Goal: Find contact information: Find contact information

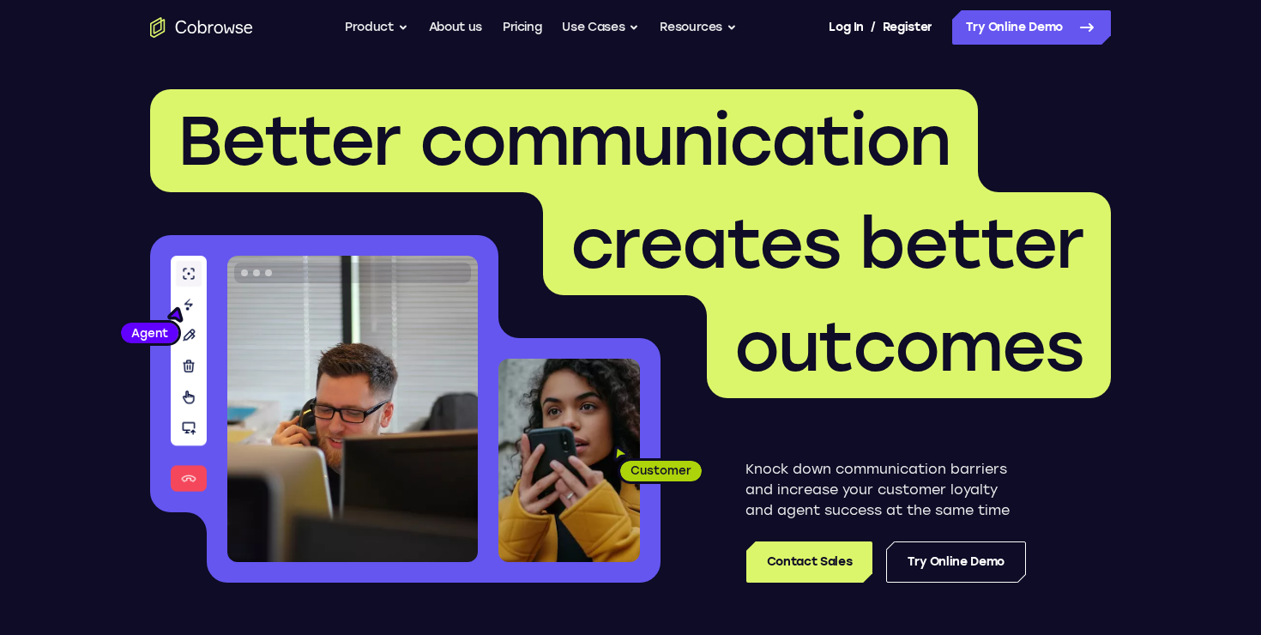
click at [787, 541] on link "Contact Sales" at bounding box center [809, 561] width 126 height 41
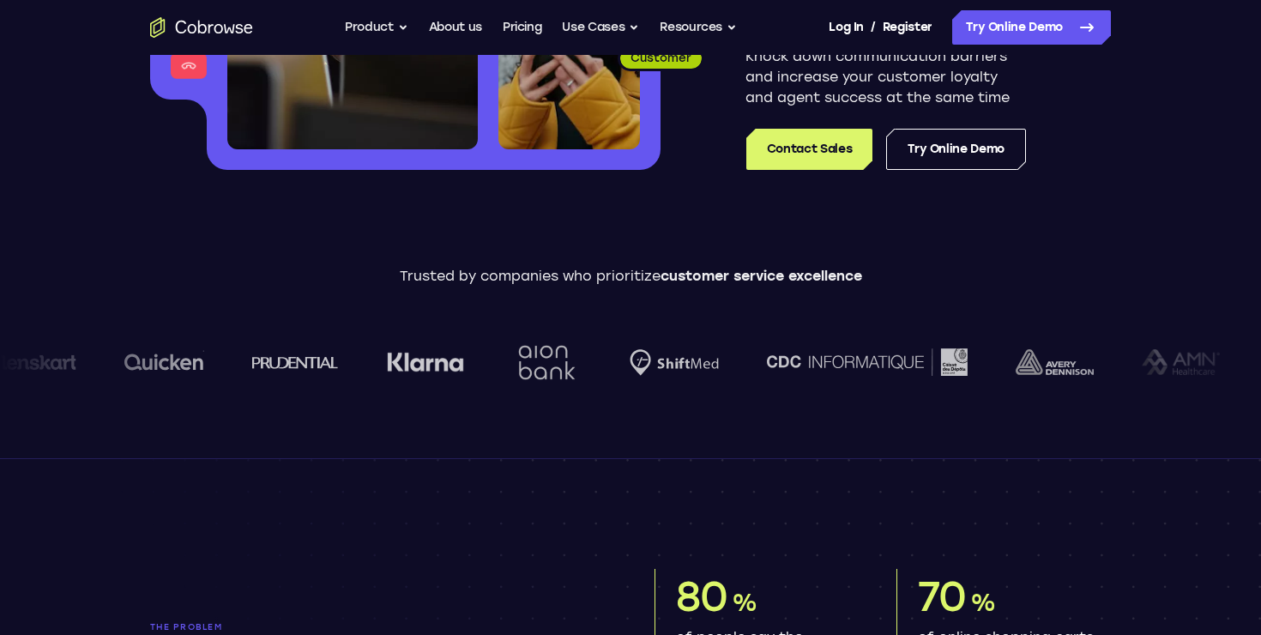
click at [531, 294] on div "Trusted by companies who prioritize customer service excellence" at bounding box center [630, 338] width 1261 height 144
click at [595, 276] on p "Trusted by companies who prioritize customer service excellence" at bounding box center [630, 276] width 1261 height 21
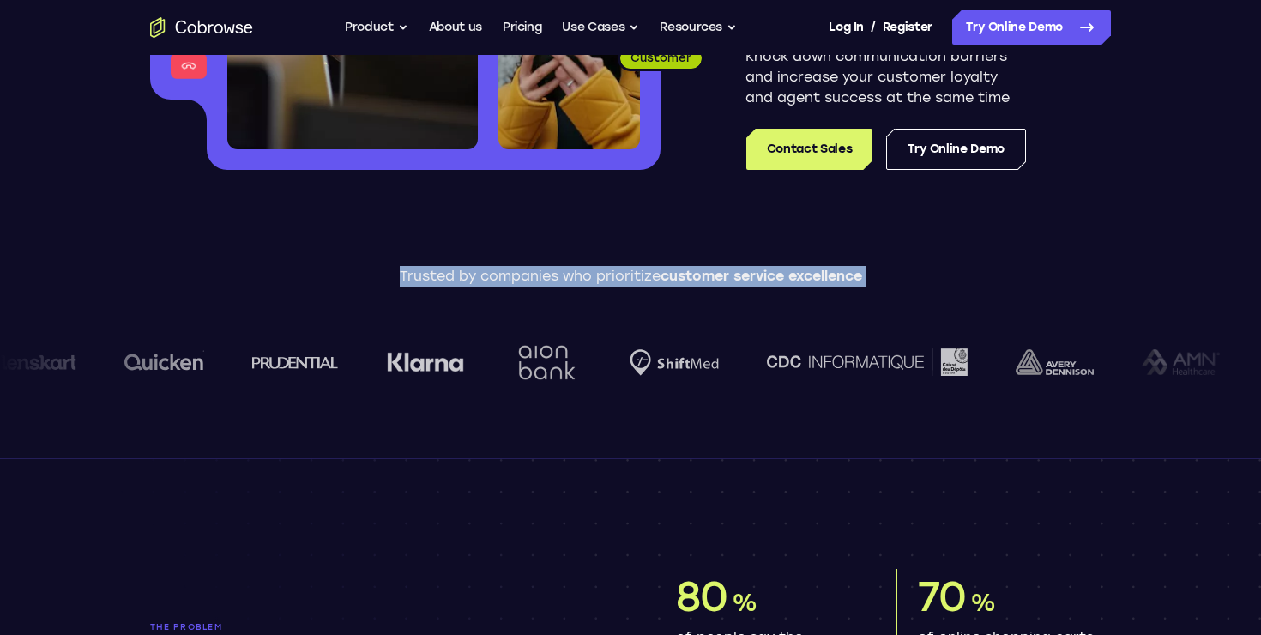
click at [595, 276] on p "Trusted by companies who prioritize customer service excellence" at bounding box center [630, 276] width 1261 height 21
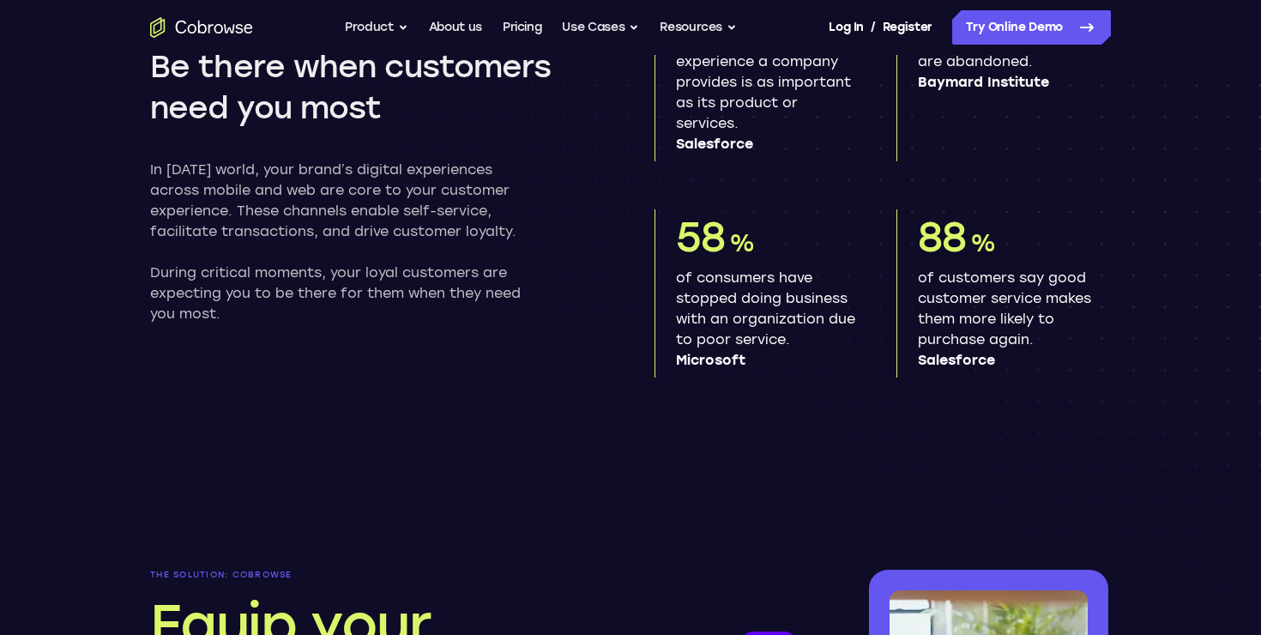
scroll to position [1013, 0]
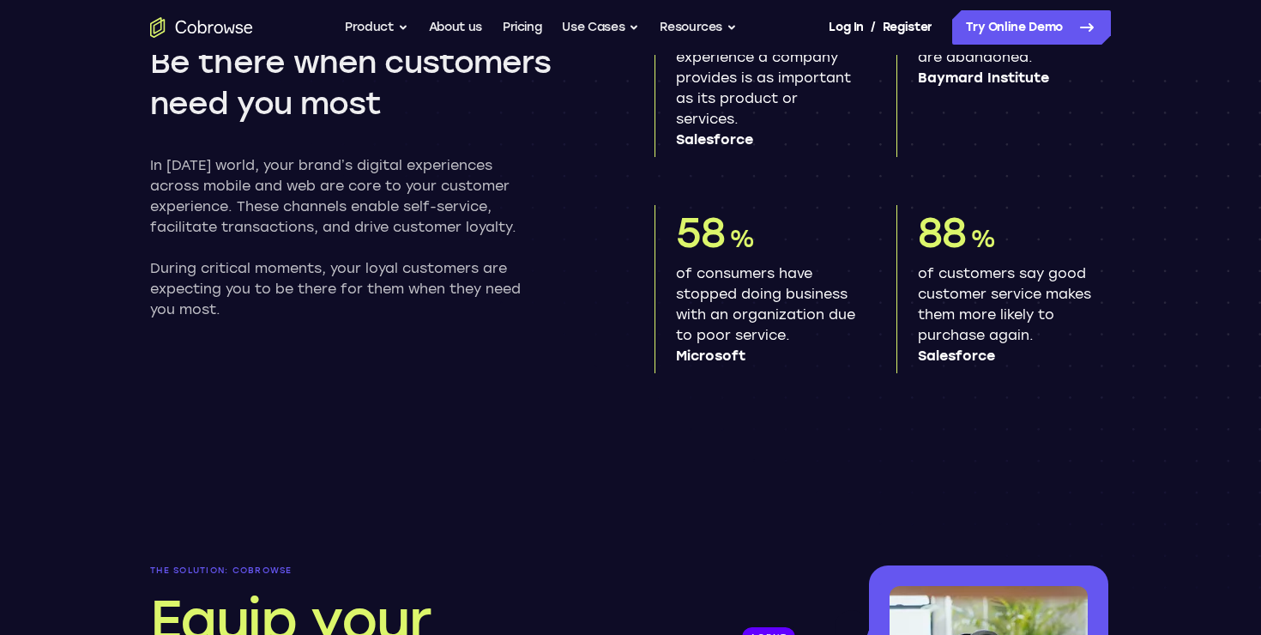
click at [721, 298] on p "of consumers have stopped doing business with an organization due to poor servi…" at bounding box center [765, 314] width 179 height 103
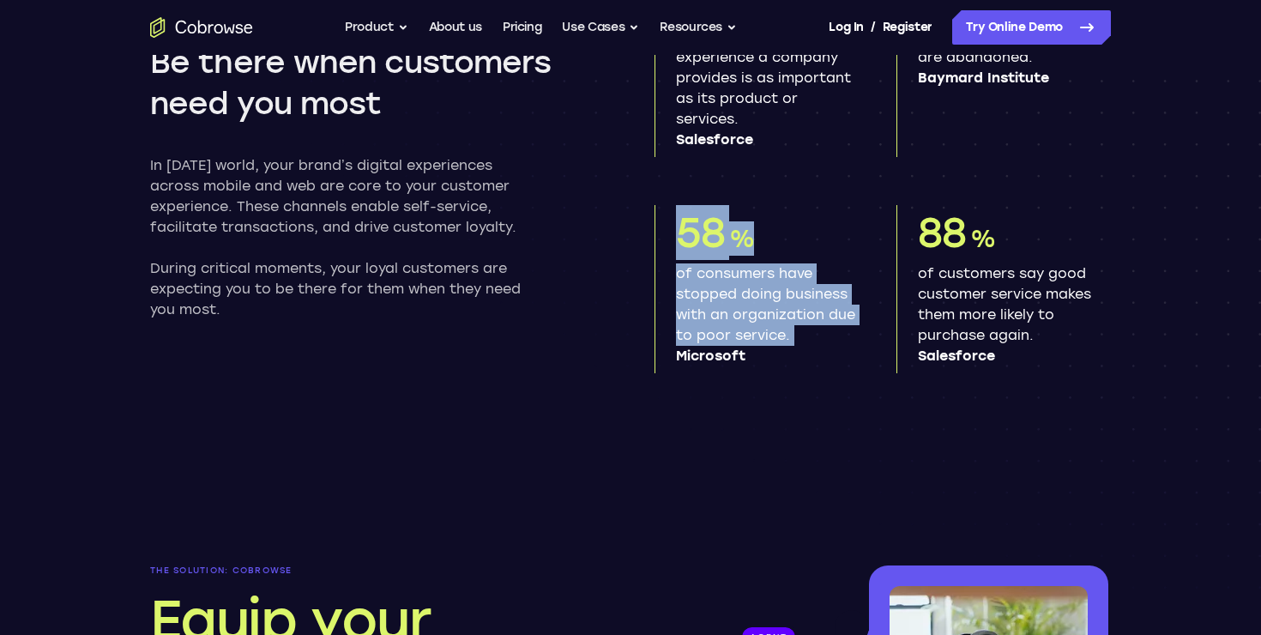
drag, startPoint x: 721, startPoint y: 298, endPoint x: 721, endPoint y: 222, distance: 75.5
click at [721, 222] on div "58 % of consumers have stopped doing business with an organization due to poor …" at bounding box center [762, 289] width 214 height 168
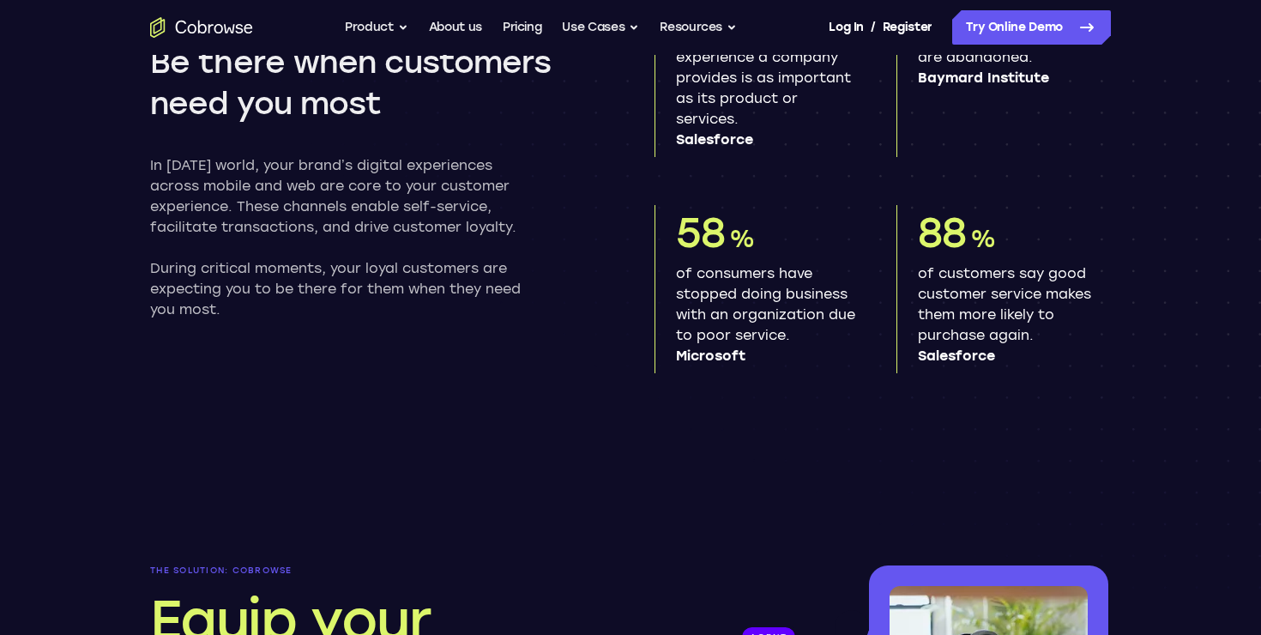
click at [714, 231] on span "58" at bounding box center [700, 233] width 49 height 50
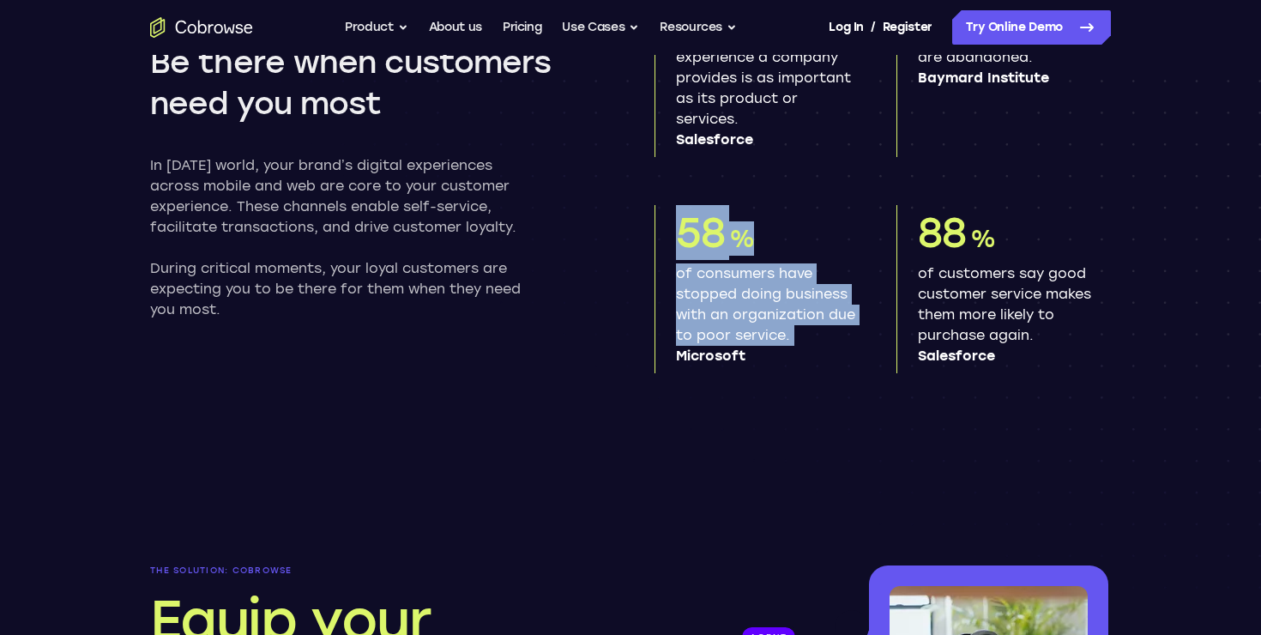
drag, startPoint x: 714, startPoint y: 231, endPoint x: 784, endPoint y: 313, distance: 108.3
click at [784, 313] on div "58 % of consumers have stopped doing business with an organization due to poor …" at bounding box center [762, 289] width 214 height 168
click at [784, 313] on p "of consumers have stopped doing business with an organization due to poor servi…" at bounding box center [765, 314] width 179 height 103
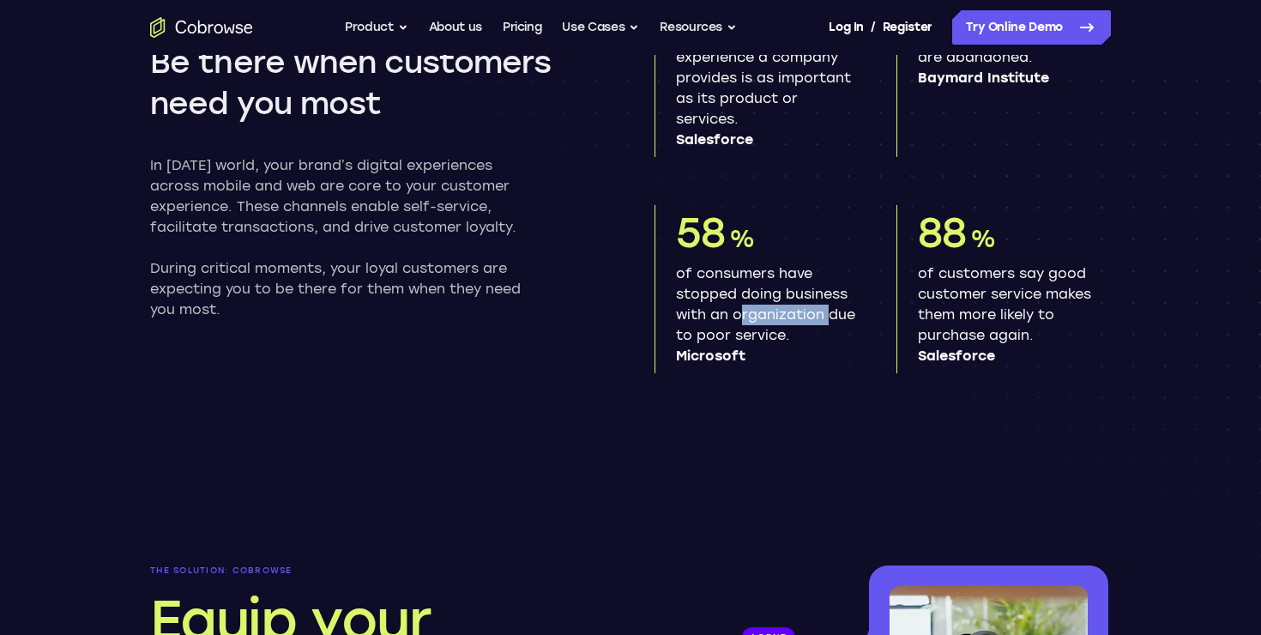
click at [784, 313] on p "of consumers have stopped doing business with an organization due to poor servi…" at bounding box center [765, 314] width 179 height 103
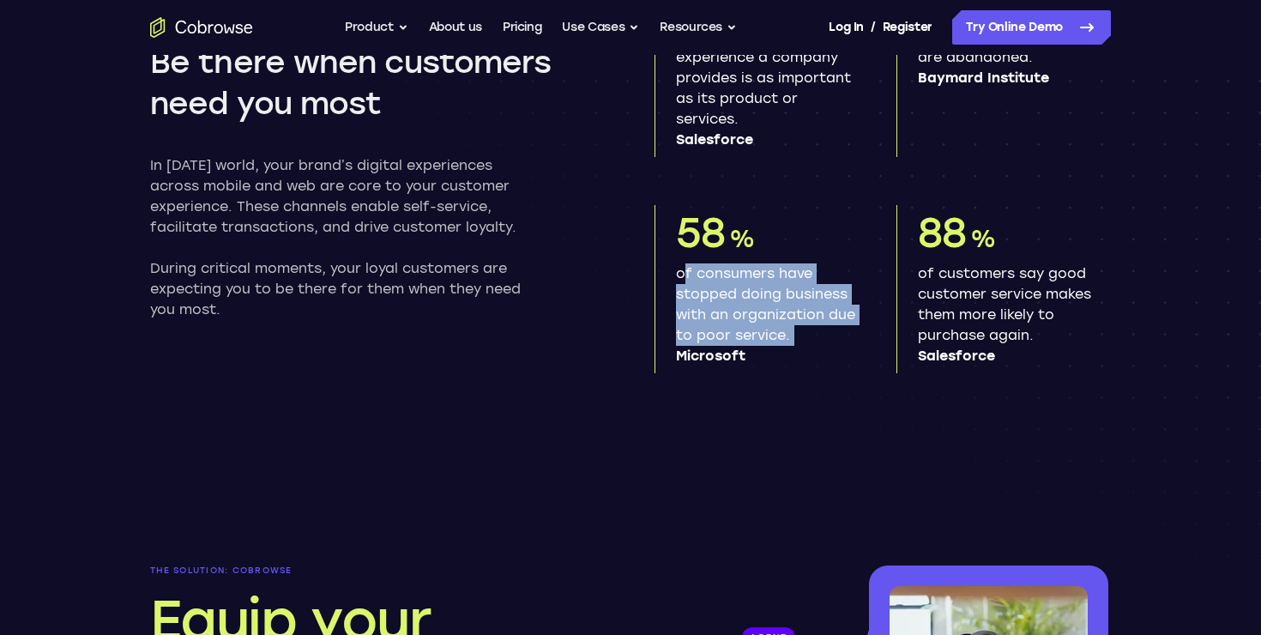
drag, startPoint x: 784, startPoint y: 313, endPoint x: 746, endPoint y: 273, distance: 55.8
click at [746, 273] on p "of consumers have stopped doing business with an organization due to poor servi…" at bounding box center [765, 314] width 179 height 103
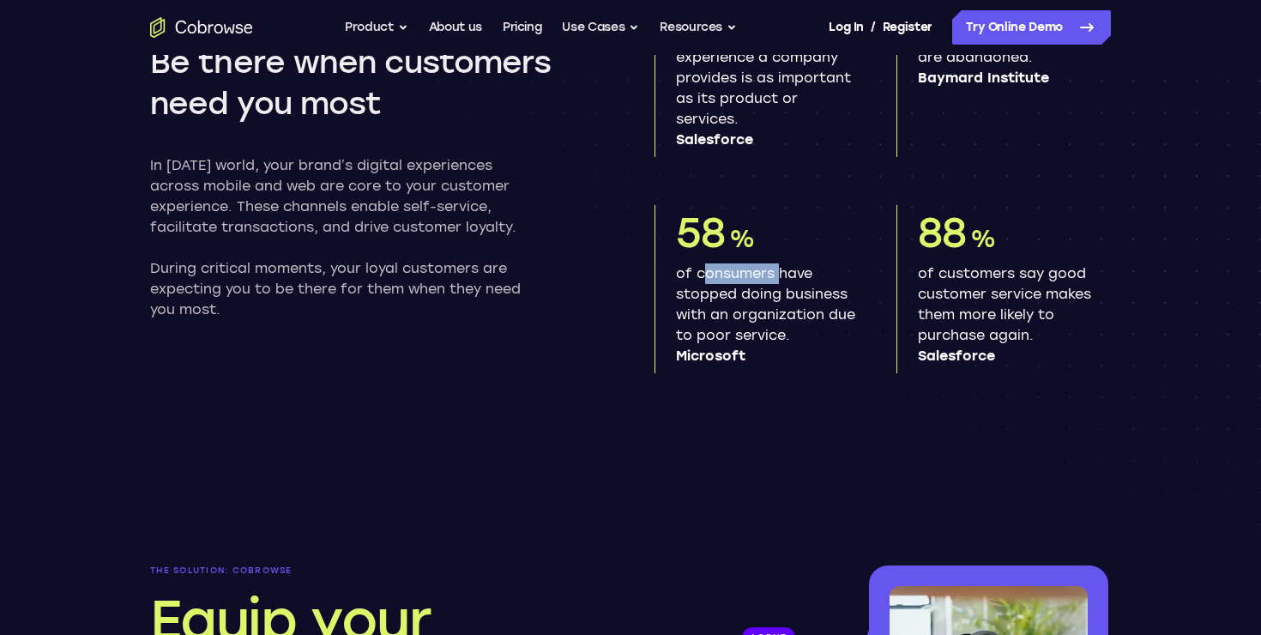
click at [746, 273] on p "of consumers have stopped doing business with an organization due to poor servi…" at bounding box center [765, 314] width 179 height 103
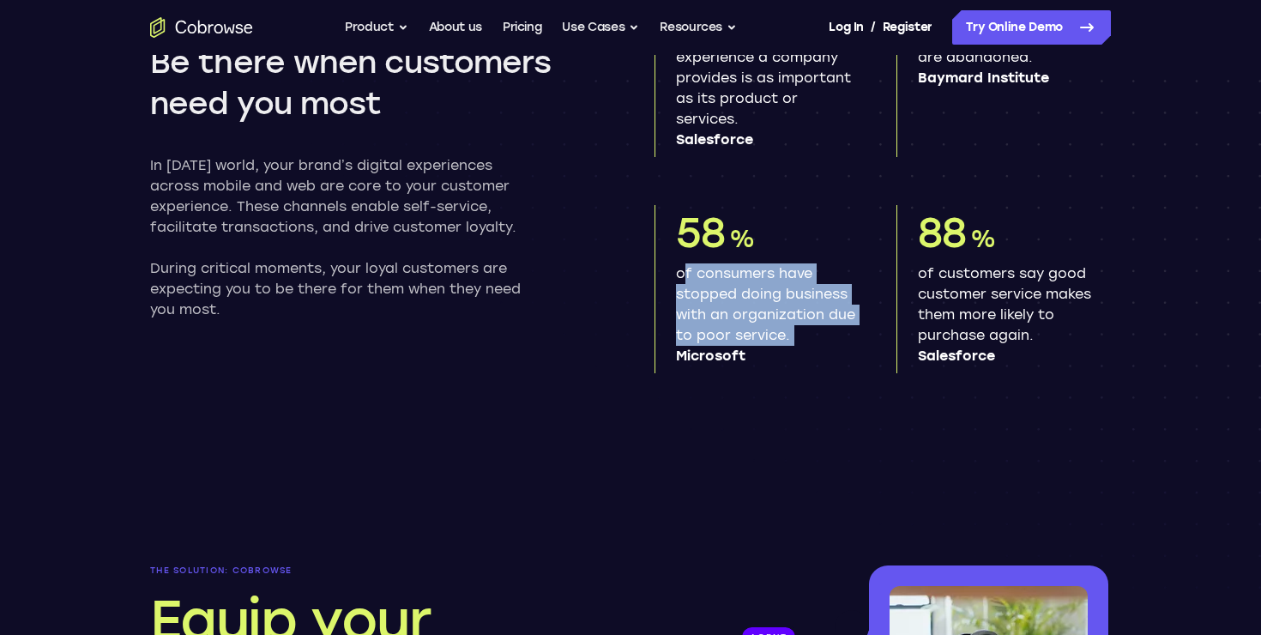
drag, startPoint x: 746, startPoint y: 273, endPoint x: 764, endPoint y: 302, distance: 34.7
click at [764, 302] on p "of consumers have stopped doing business with an organization due to poor servi…" at bounding box center [765, 314] width 179 height 103
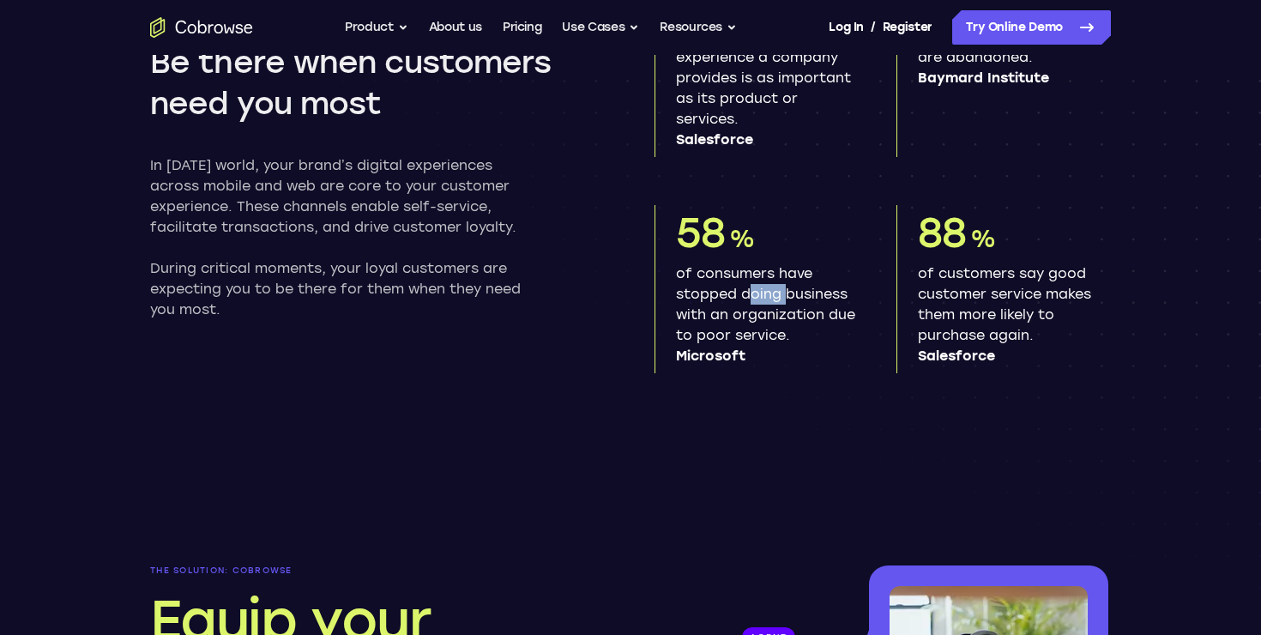
click at [764, 302] on p "of consumers have stopped doing business with an organization due to poor servi…" at bounding box center [765, 314] width 179 height 103
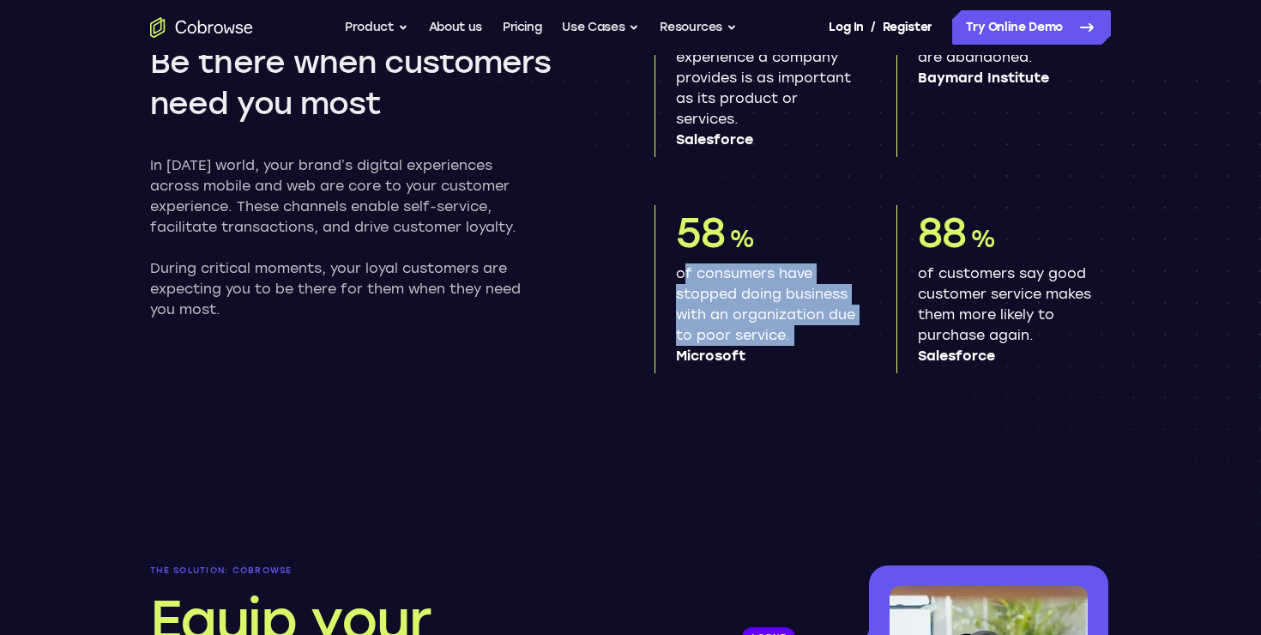
click at [764, 302] on p "of consumers have stopped doing business with an organization due to poor servi…" at bounding box center [765, 314] width 179 height 103
click at [741, 264] on p "of consumers have stopped doing business with an organization due to poor servi…" at bounding box center [765, 314] width 179 height 103
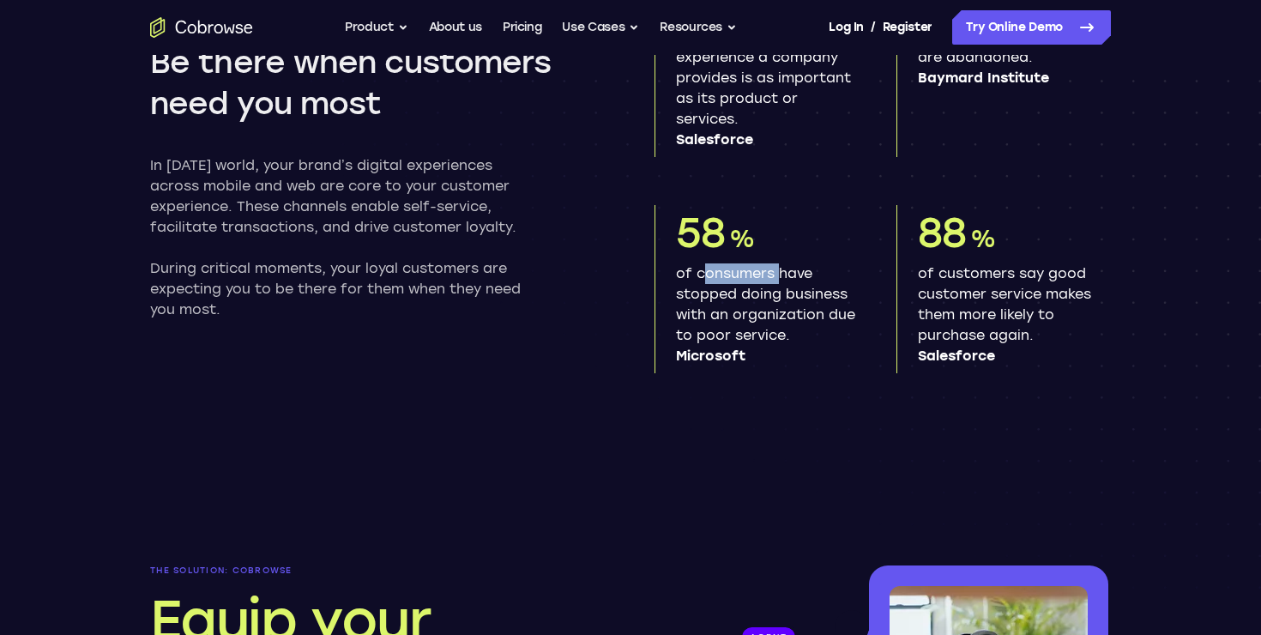
click at [741, 264] on p "of consumers have stopped doing business with an organization due to poor servi…" at bounding box center [765, 314] width 179 height 103
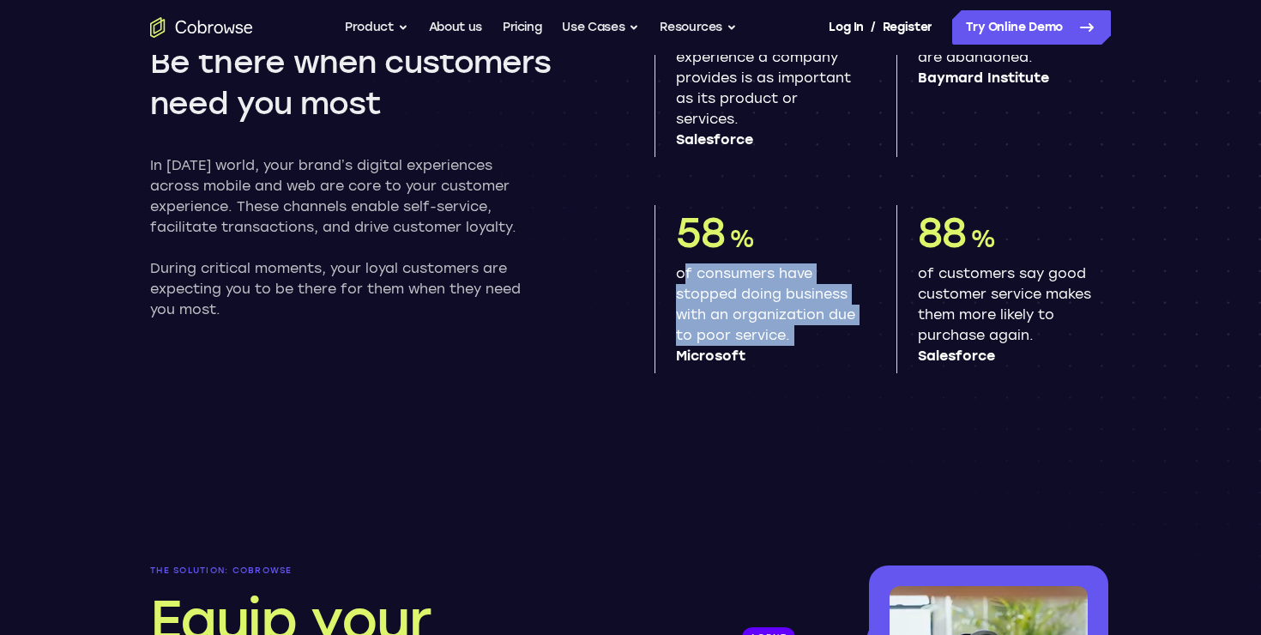
click at [741, 264] on p "of consumers have stopped doing business with an organization due to poor servi…" at bounding box center [765, 314] width 179 height 103
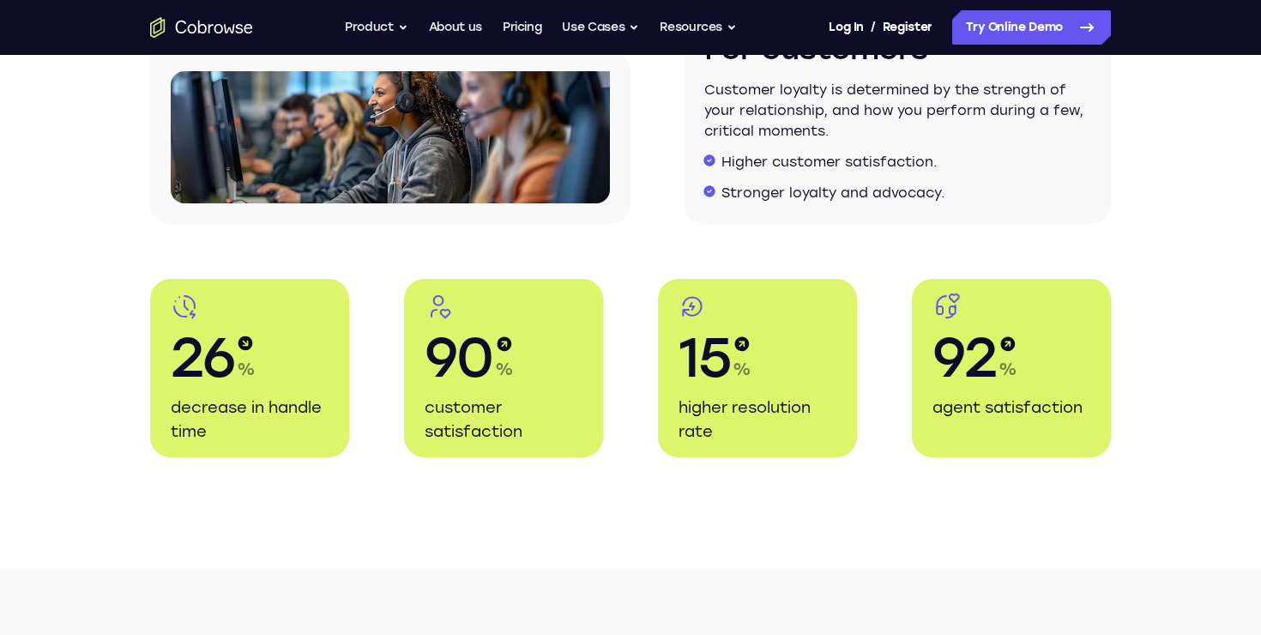
scroll to position [3136, 0]
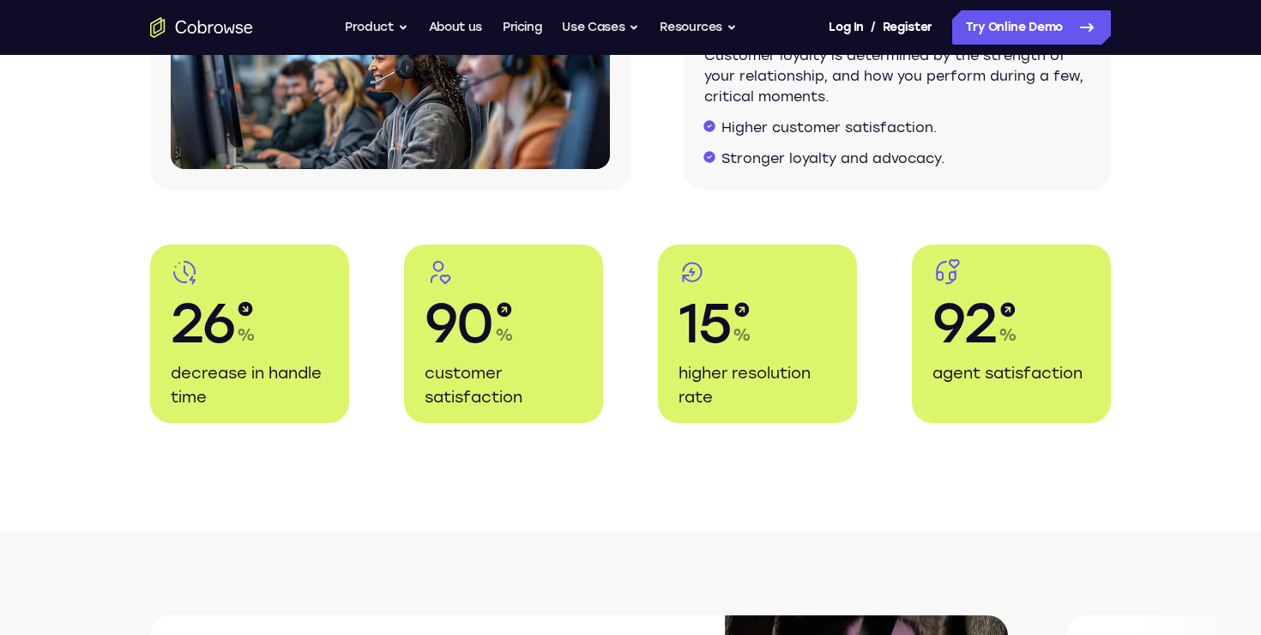
click at [445, 326] on span "90" at bounding box center [459, 323] width 69 height 69
click at [167, 313] on div "26 % decrease in handle time" at bounding box center [249, 333] width 199 height 178
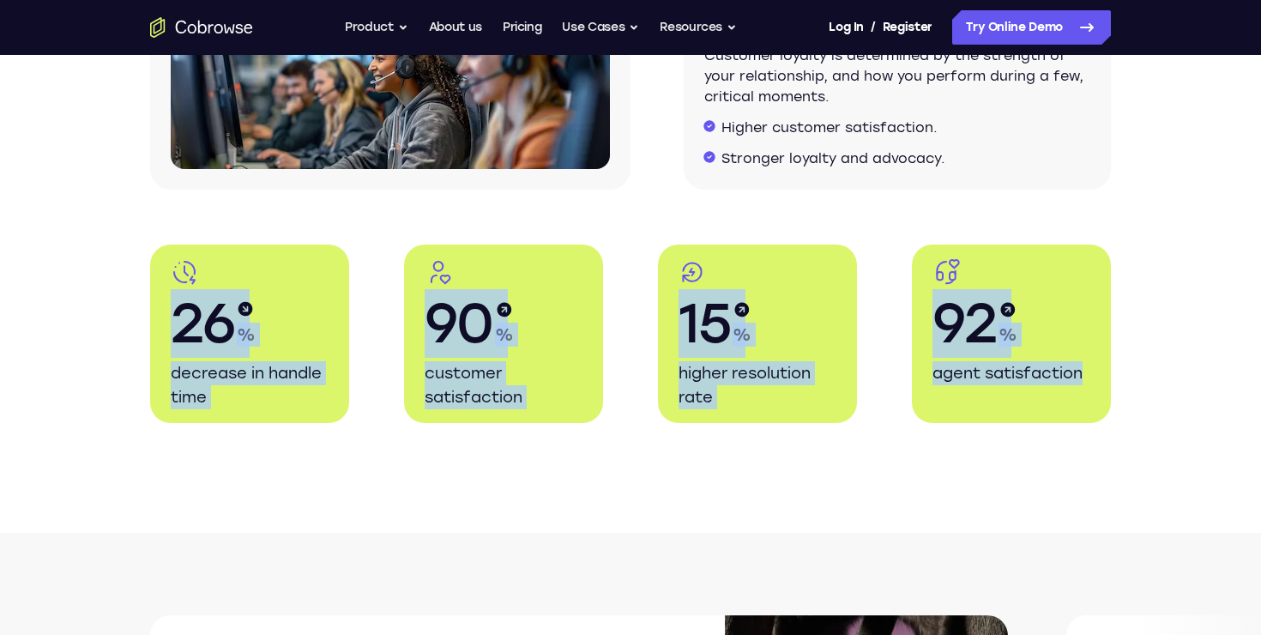
drag, startPoint x: 167, startPoint y: 313, endPoint x: 969, endPoint y: 380, distance: 804.9
click at [969, 380] on div "26 % decrease in handle time 90 % customer satisfaction 15 % higher resolution …" at bounding box center [630, 333] width 1098 height 178
click at [969, 380] on p "agent satisfaction" at bounding box center [1012, 373] width 158 height 24
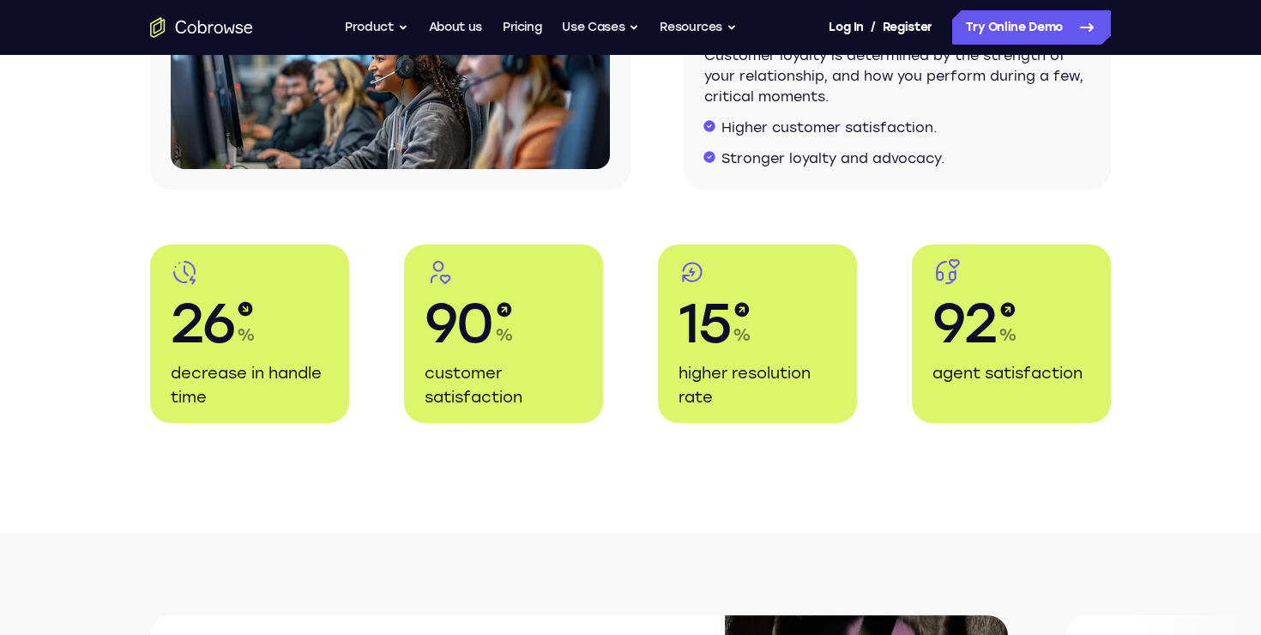
click at [969, 380] on p "agent satisfaction" at bounding box center [1012, 373] width 158 height 24
